Goal: Task Accomplishment & Management: Use online tool/utility

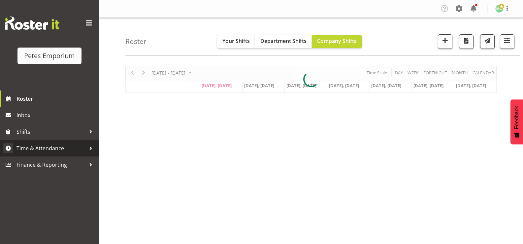
click at [61, 150] on span "Time & Attendance" at bounding box center [50, 148] width 69 height 10
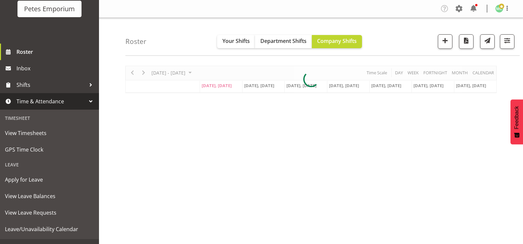
scroll to position [58, 0]
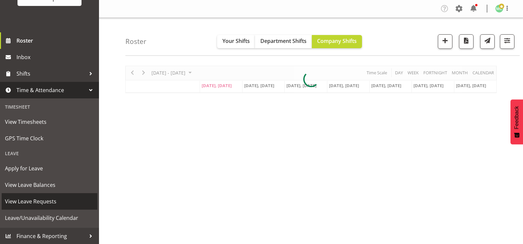
click at [51, 205] on span "View Leave Requests" at bounding box center [49, 201] width 89 height 10
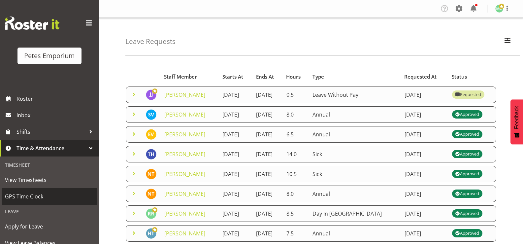
click at [38, 195] on span "GPS Time Clock" at bounding box center [49, 196] width 89 height 10
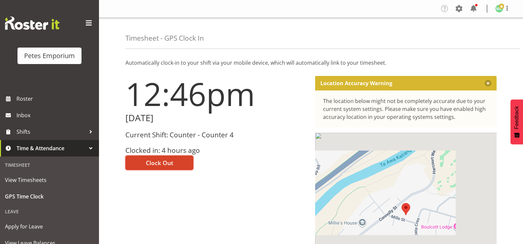
click at [173, 161] on button "Clock Out" at bounding box center [159, 162] width 68 height 15
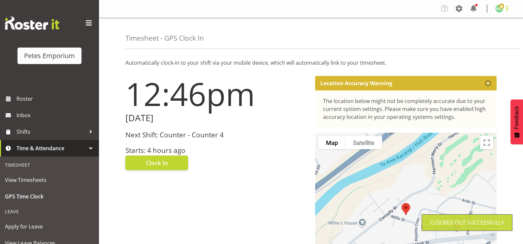
click at [503, 11] on span at bounding box center [507, 8] width 8 height 8
click at [493, 35] on link "Log Out" at bounding box center [478, 35] width 63 height 12
